Goal: Information Seeking & Learning: Learn about a topic

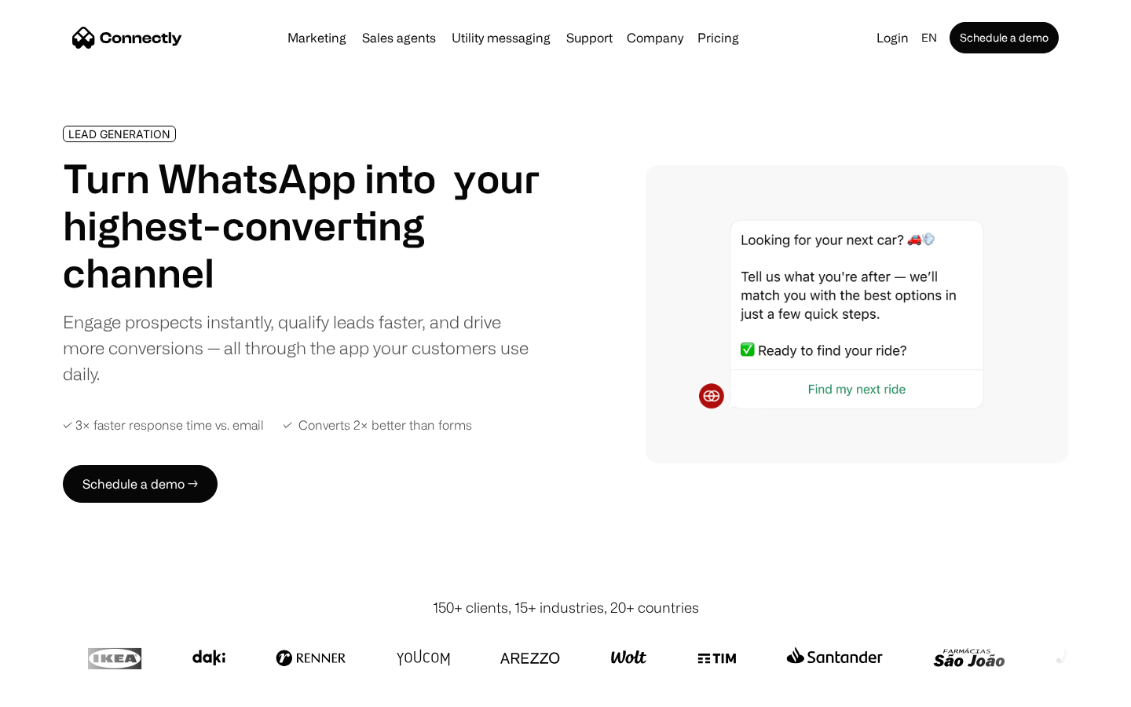
scroll to position [5284, 0]
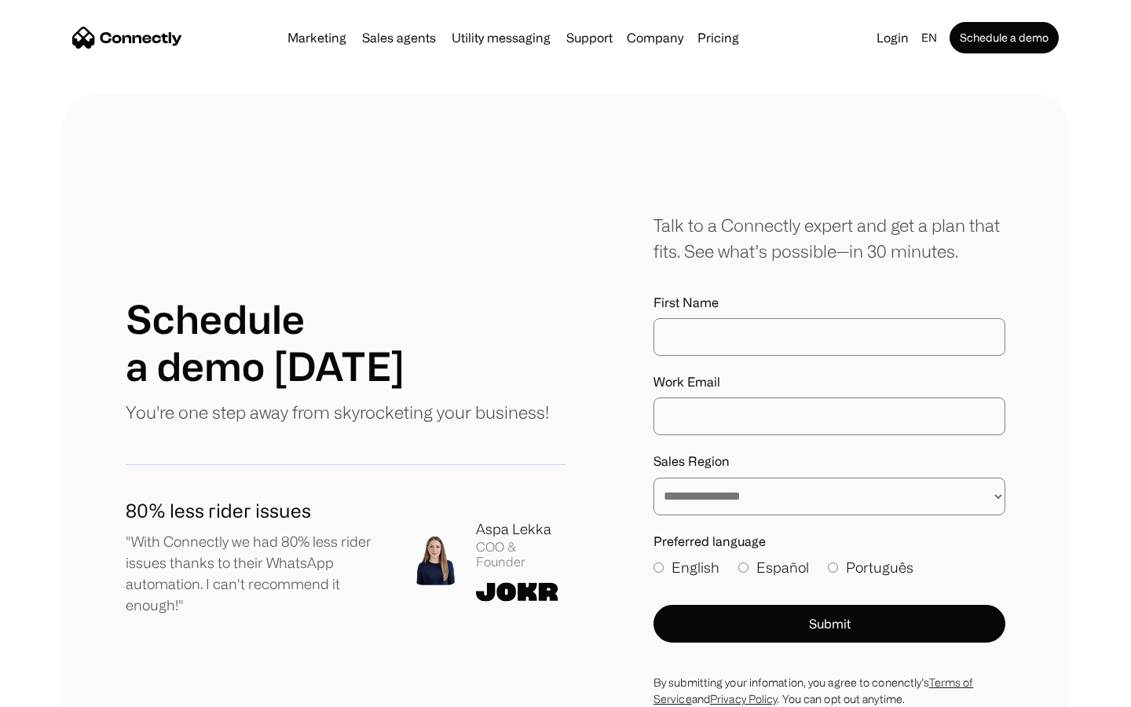
scroll to position [634, 0]
